Goal: Find specific page/section: Find specific page/section

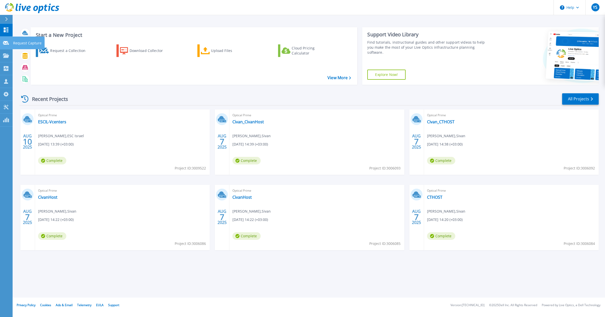
click at [7, 42] on icon at bounding box center [6, 43] width 6 height 4
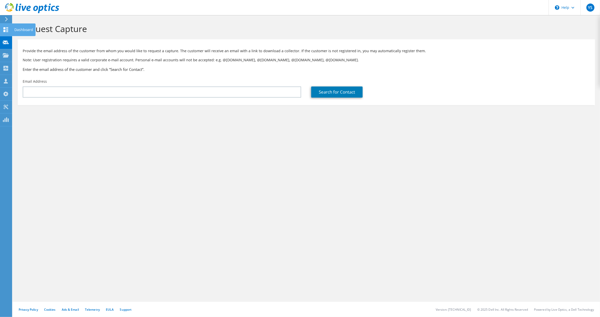
click at [8, 29] on icon at bounding box center [6, 29] width 6 height 5
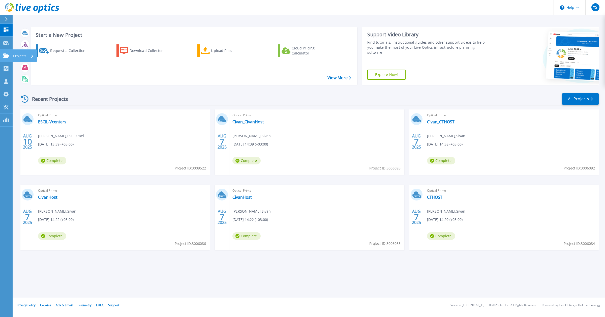
click at [6, 55] on icon at bounding box center [6, 55] width 6 height 4
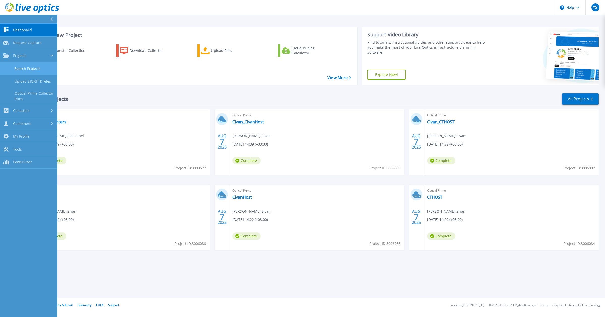
click at [41, 71] on link "Search Projects" at bounding box center [28, 68] width 57 height 13
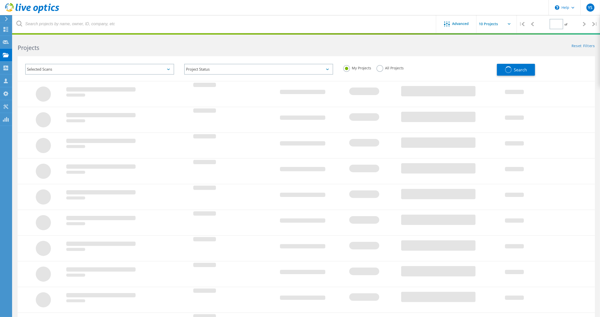
type input "1"
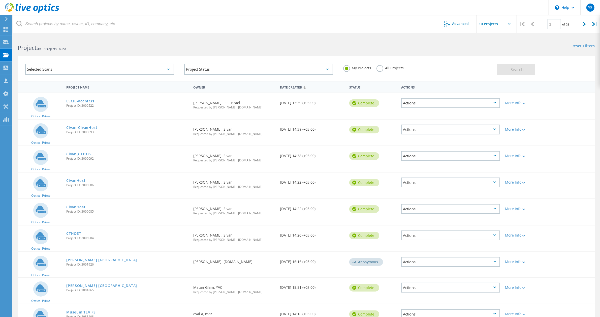
scroll to position [57, 0]
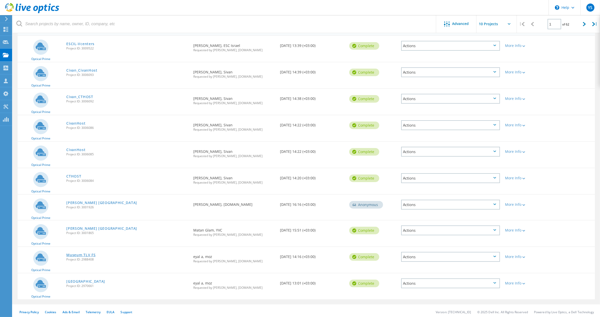
click at [89, 253] on link "Museum TLV FS" at bounding box center [80, 255] width 29 height 4
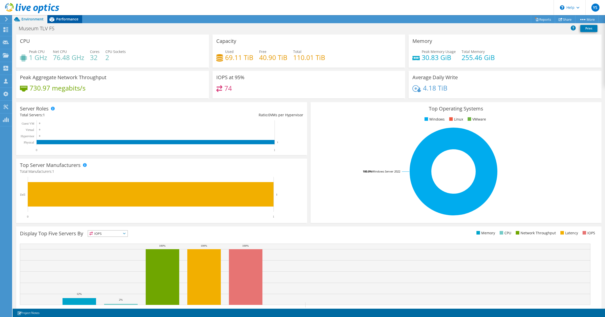
click at [65, 19] on span "Performance" at bounding box center [67, 19] width 22 height 5
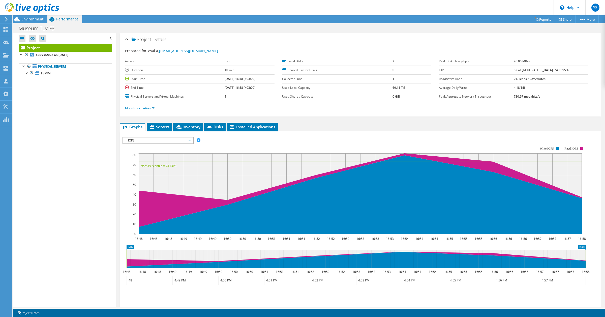
click at [30, 16] on div at bounding box center [29, 8] width 59 height 17
click at [31, 20] on span "Environment" at bounding box center [32, 19] width 22 height 5
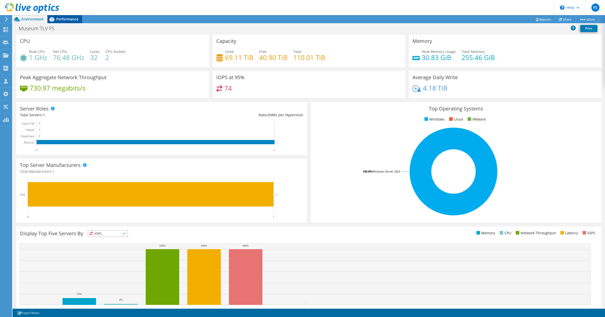
click at [63, 20] on span "Performance" at bounding box center [67, 19] width 22 height 5
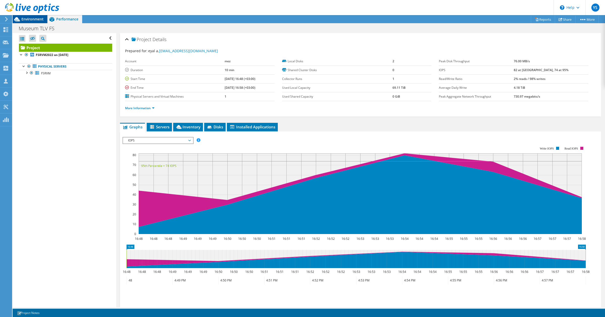
click at [32, 22] on div "Environment" at bounding box center [30, 19] width 35 height 8
